Goal: Information Seeking & Learning: Learn about a topic

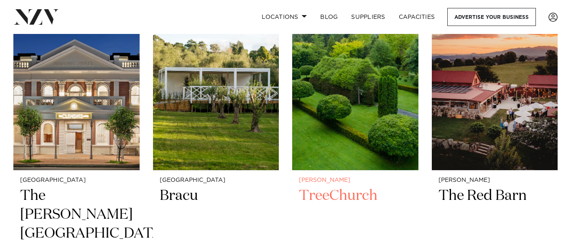
scroll to position [760, 0]
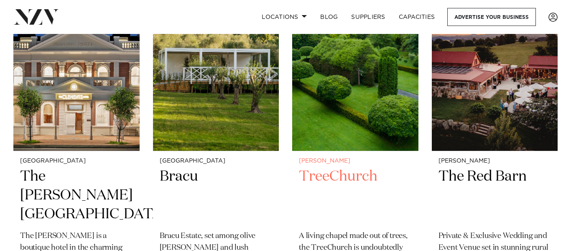
click at [365, 167] on h2 "TreeChurch" at bounding box center [355, 195] width 113 height 56
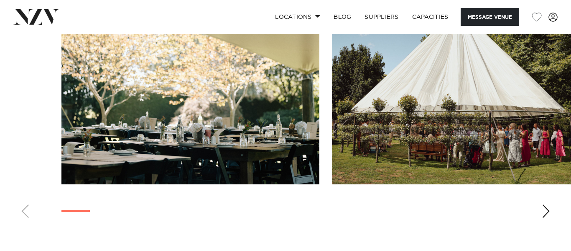
scroll to position [925, 0]
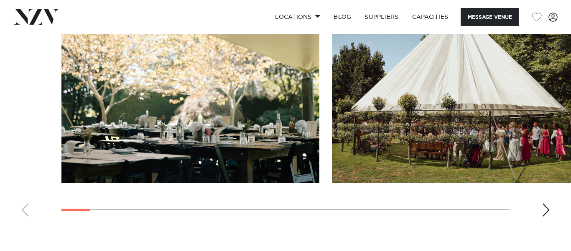
click at [542, 195] on swiper-container at bounding box center [285, 108] width 571 height 230
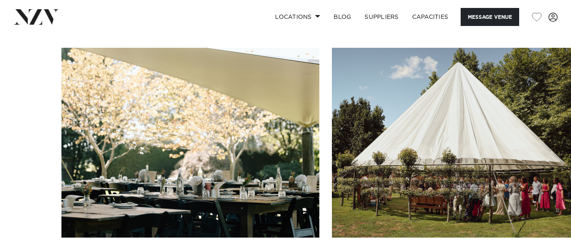
click at [566, 143] on img "2 / 26" at bounding box center [461, 143] width 258 height 190
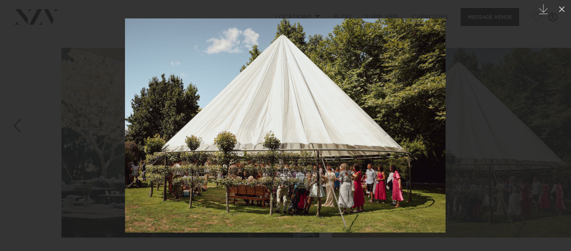
click at [547, 141] on link at bounding box center [556, 126] width 29 height 42
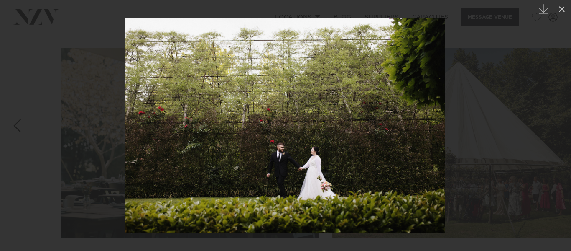
click at [557, 100] on div at bounding box center [285, 125] width 571 height 251
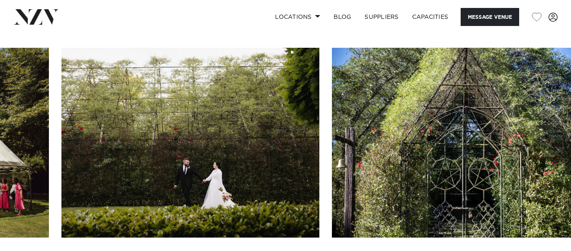
click at [566, 122] on img "4 / 26" at bounding box center [461, 143] width 258 height 190
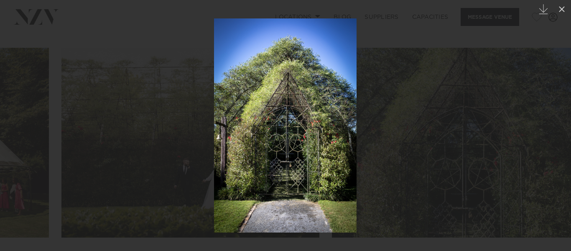
click at [560, 119] on link at bounding box center [556, 126] width 29 height 42
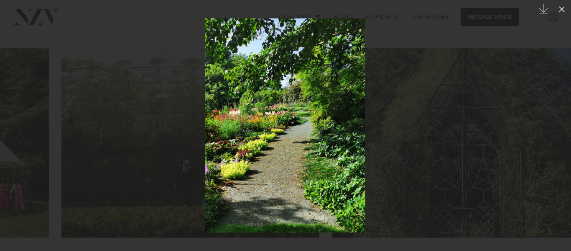
click at [560, 119] on link at bounding box center [556, 126] width 29 height 42
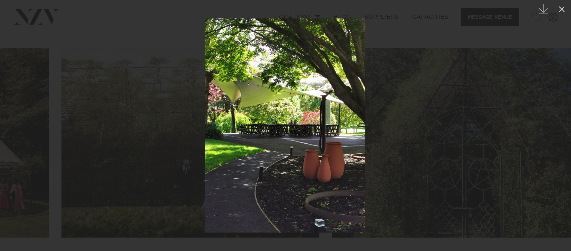
click at [560, 119] on link at bounding box center [556, 126] width 29 height 42
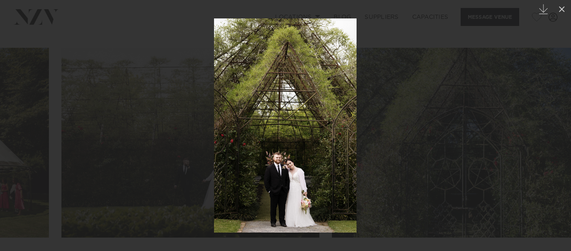
click at [560, 119] on link at bounding box center [556, 126] width 29 height 42
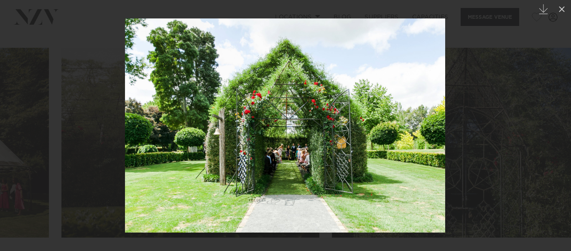
click at [561, 126] on link at bounding box center [556, 126] width 29 height 42
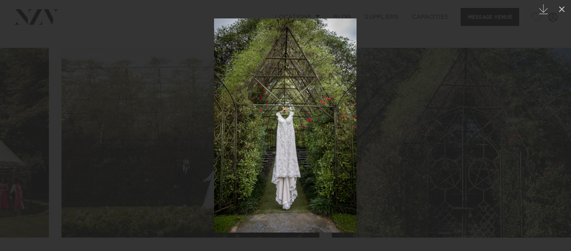
click at [561, 126] on link at bounding box center [556, 126] width 29 height 42
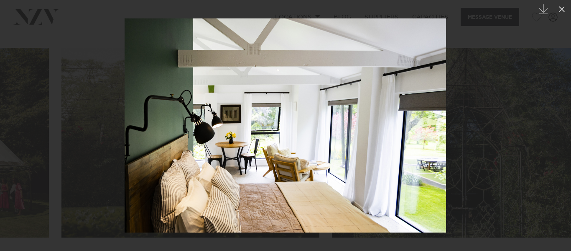
click at [561, 126] on link at bounding box center [556, 126] width 29 height 42
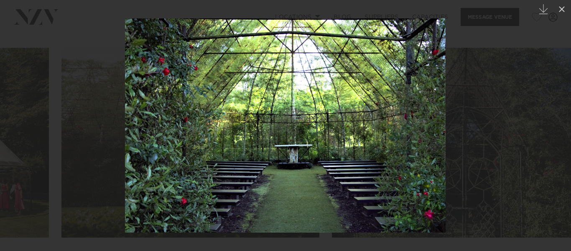
click at [561, 126] on div "11 / 26 Created with Sketch." at bounding box center [285, 125] width 571 height 251
click at [561, 126] on link at bounding box center [556, 126] width 29 height 42
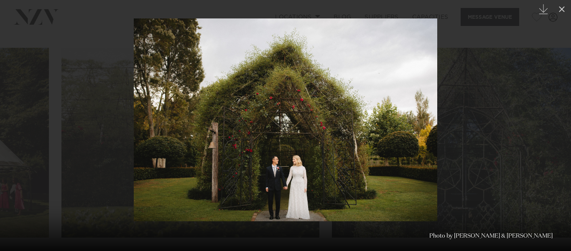
click at [559, 127] on div "Next slide" at bounding box center [554, 126] width 11 height 16
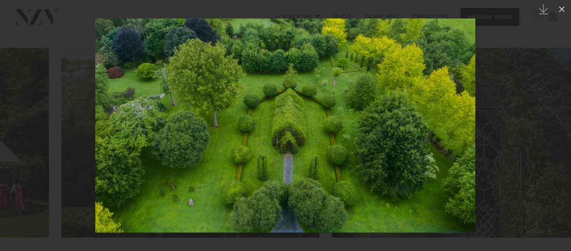
click at [559, 127] on div "13 / 26 Created with Sketch. Photo by [PERSON_NAME] & [PERSON_NAME]" at bounding box center [285, 125] width 571 height 251
click at [559, 127] on div "Next slide" at bounding box center [554, 126] width 11 height 16
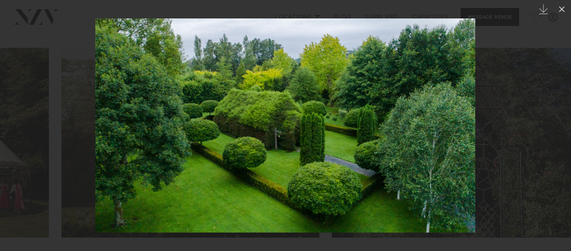
click at [559, 127] on div "Next slide" at bounding box center [554, 126] width 11 height 16
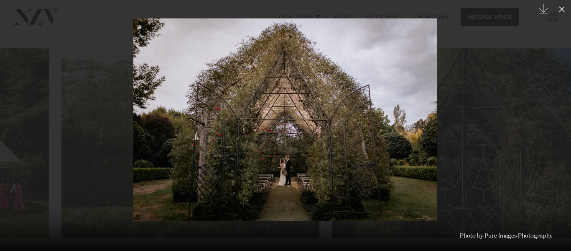
click at [559, 127] on div "Next slide" at bounding box center [554, 126] width 11 height 16
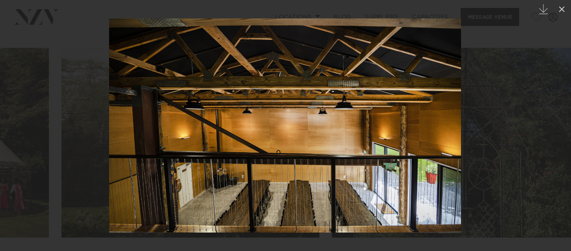
click at [559, 127] on div "Next slide" at bounding box center [554, 126] width 11 height 16
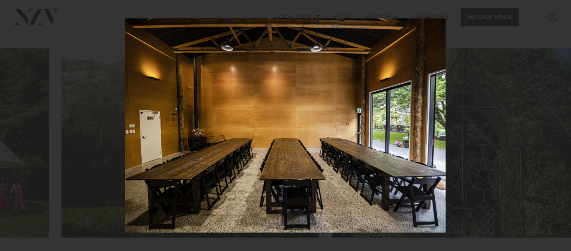
click at [559, 127] on div "17 / 26 Created with Sketch. Photo by Pure Images Photography" at bounding box center [285, 125] width 571 height 251
click at [559, 127] on div "Next slide" at bounding box center [554, 126] width 11 height 16
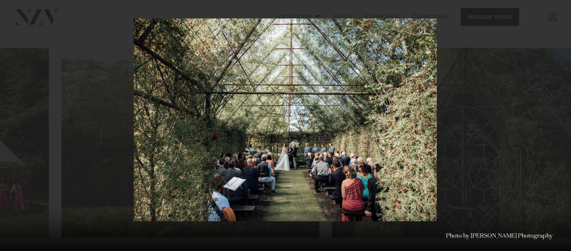
click at [559, 127] on div "18 / 26 Created with Sketch. Photo by [PERSON_NAME] Photography" at bounding box center [285, 125] width 571 height 251
click at [559, 127] on div "Next slide" at bounding box center [554, 126] width 11 height 16
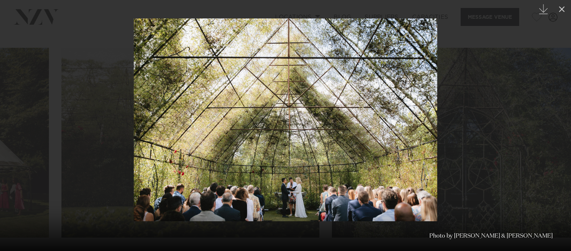
click at [559, 127] on div "Next slide" at bounding box center [554, 126] width 11 height 16
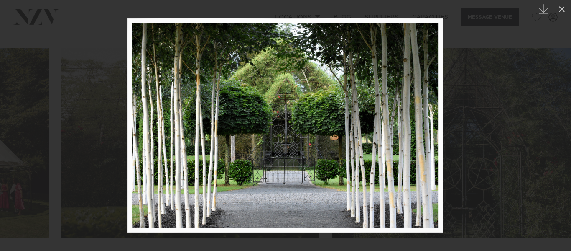
click at [559, 127] on div "Next slide" at bounding box center [554, 126] width 11 height 16
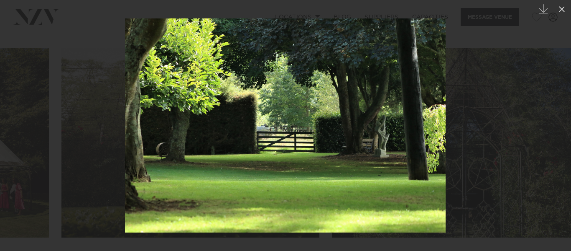
click at [559, 127] on div "Next slide" at bounding box center [554, 126] width 11 height 16
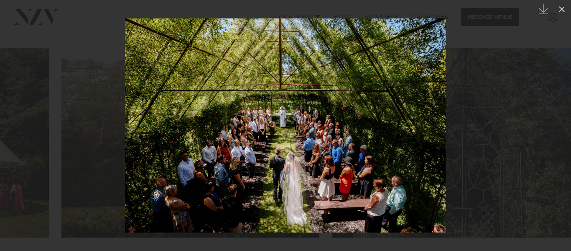
click at [557, 123] on div "Next slide" at bounding box center [554, 126] width 11 height 16
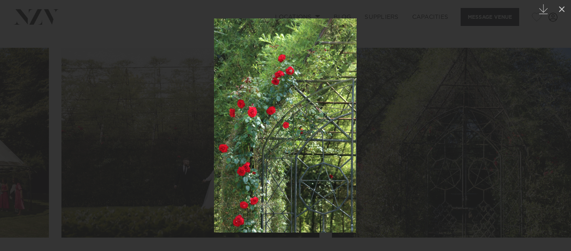
click at [557, 123] on div "Next slide" at bounding box center [554, 126] width 11 height 16
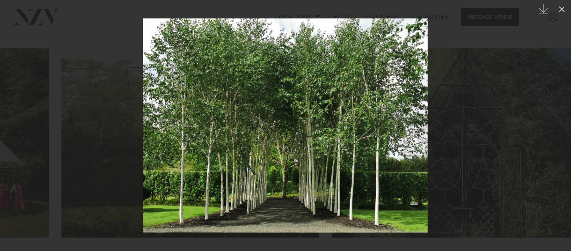
click at [556, 123] on div "Next slide" at bounding box center [554, 126] width 11 height 16
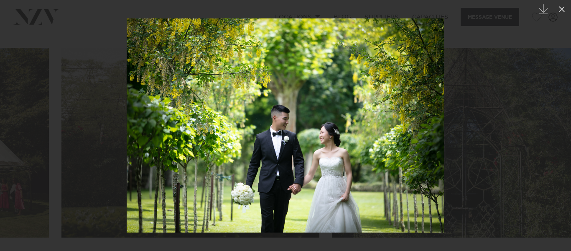
click at [556, 123] on div "Next slide" at bounding box center [554, 126] width 11 height 16
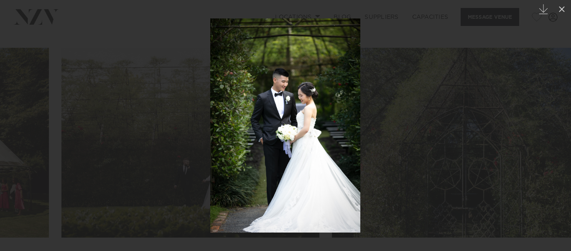
click at [556, 123] on div "Next slide" at bounding box center [554, 126] width 11 height 16
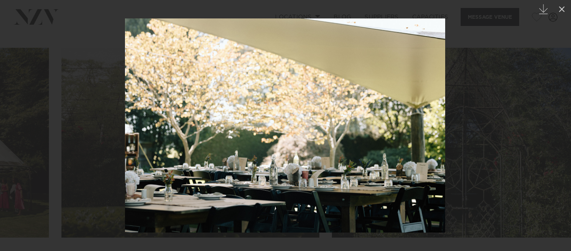
click at [558, 129] on div "Next slide" at bounding box center [554, 126] width 11 height 16
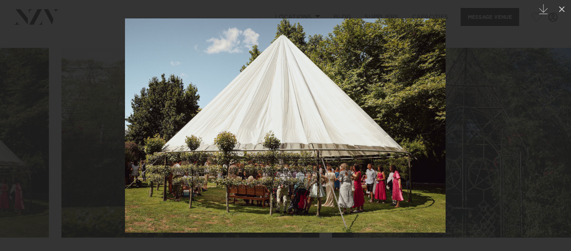
click at [558, 128] on div "Next slide" at bounding box center [554, 126] width 11 height 16
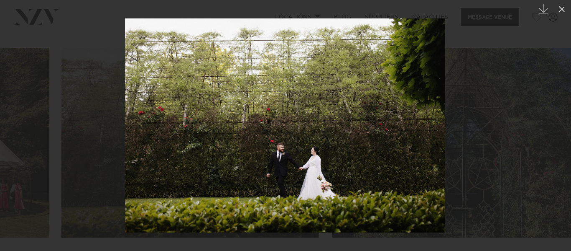
click at [558, 128] on div "Next slide" at bounding box center [554, 126] width 11 height 16
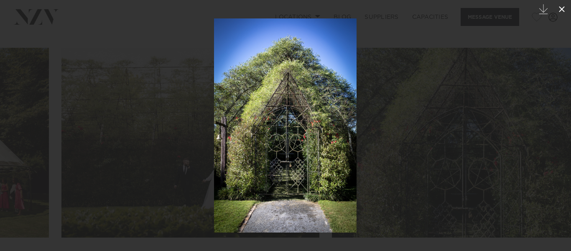
click at [559, 10] on icon at bounding box center [562, 9] width 10 height 10
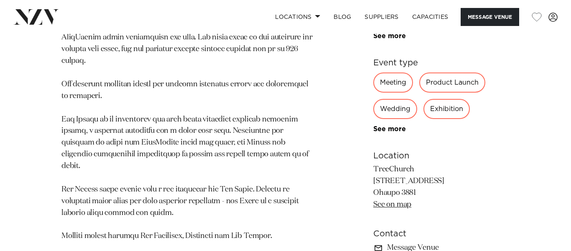
scroll to position [533, 0]
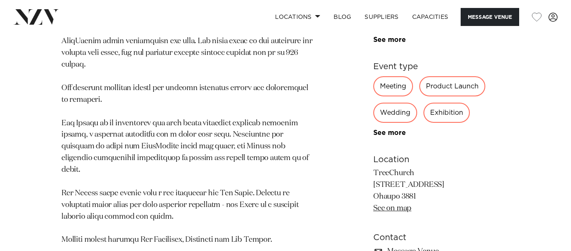
click at [398, 102] on div "Wedding" at bounding box center [396, 112] width 44 height 20
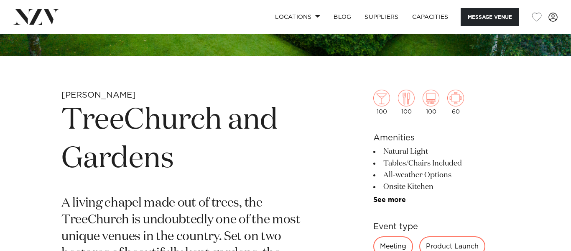
scroll to position [246, 0]
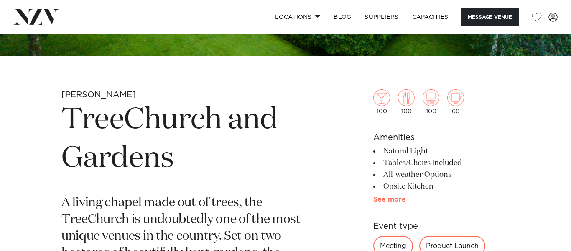
click at [391, 202] on link "See more" at bounding box center [406, 199] width 65 height 7
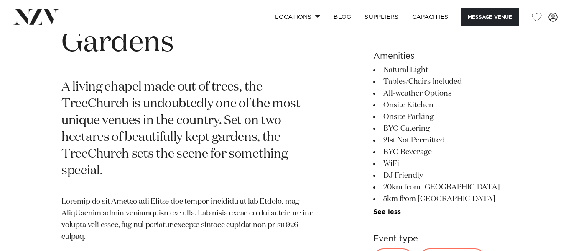
scroll to position [364, 0]
